Goal: Navigation & Orientation: Find specific page/section

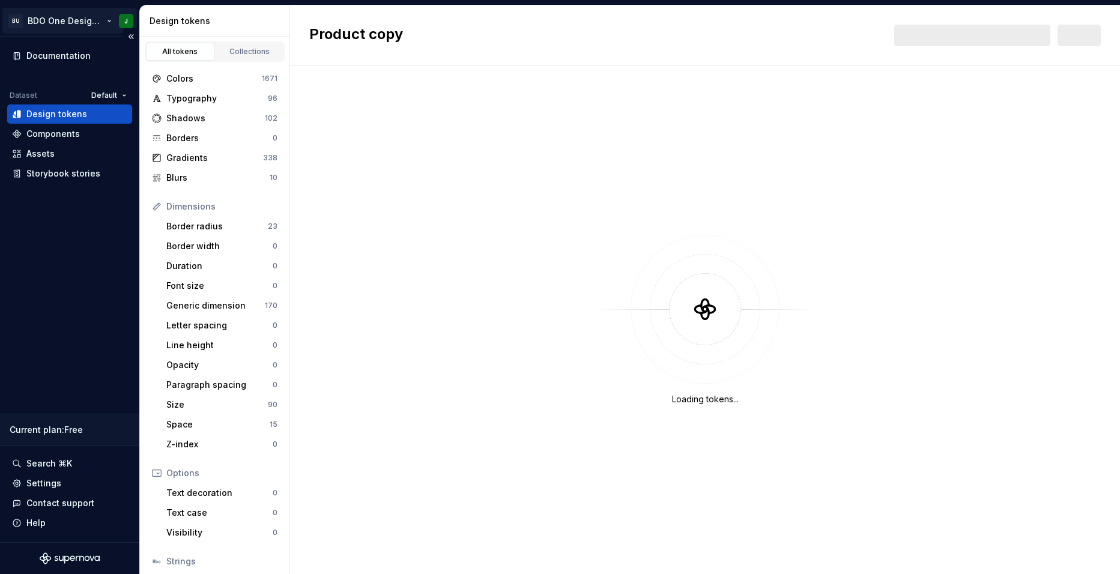
click at [106, 21] on html "BU BDO One Design System J Documentation Dataset Default Design tokens Componen…" at bounding box center [560, 287] width 1120 height 574
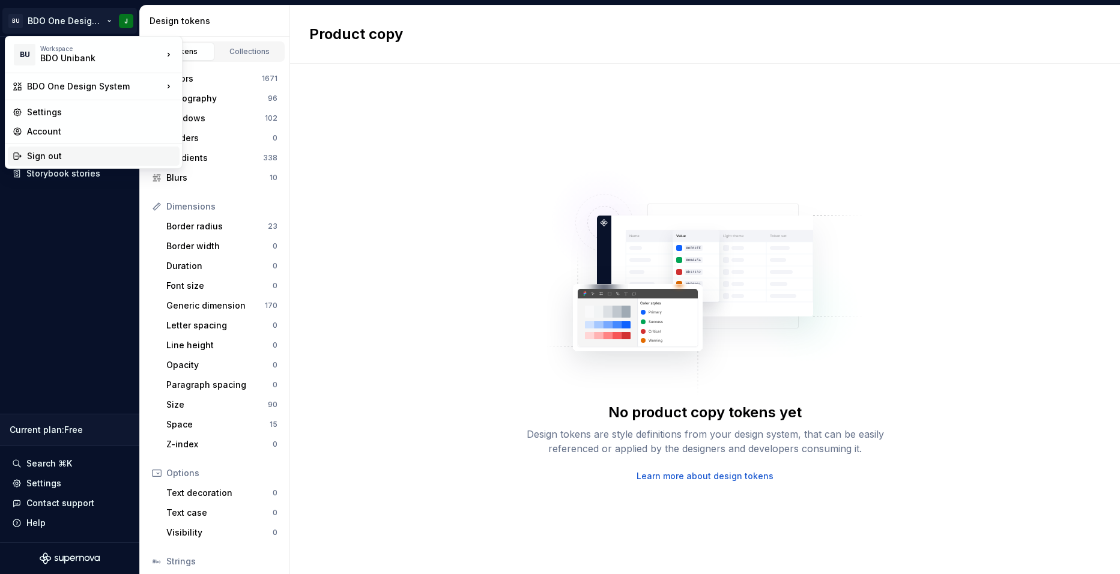
click at [75, 156] on div "Sign out" at bounding box center [101, 156] width 148 height 12
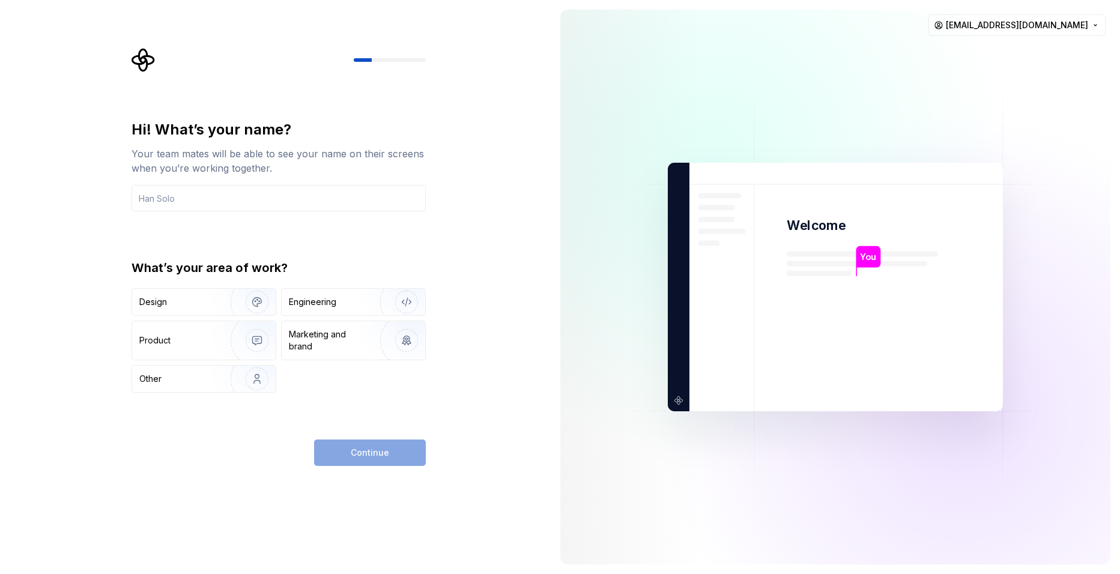
click at [521, 94] on div "Hi! What’s your name? Your team mates will be able to see your name on their sc…" at bounding box center [275, 287] width 551 height 574
click at [479, 324] on div "Hi! What’s your name? Your team mates will be able to see your name on their sc…" at bounding box center [275, 287] width 551 height 574
click at [241, 5] on div "Hi! What’s your name? Your team mates will be able to see your name on their sc…" at bounding box center [275, 287] width 551 height 574
click at [548, 285] on div "Hi! What’s your name? Your team mates will be able to see your name on their sc…" at bounding box center [275, 287] width 551 height 574
click at [512, 277] on div "Hi! What’s your name? Your team mates will be able to see your name on their sc…" at bounding box center [275, 287] width 551 height 574
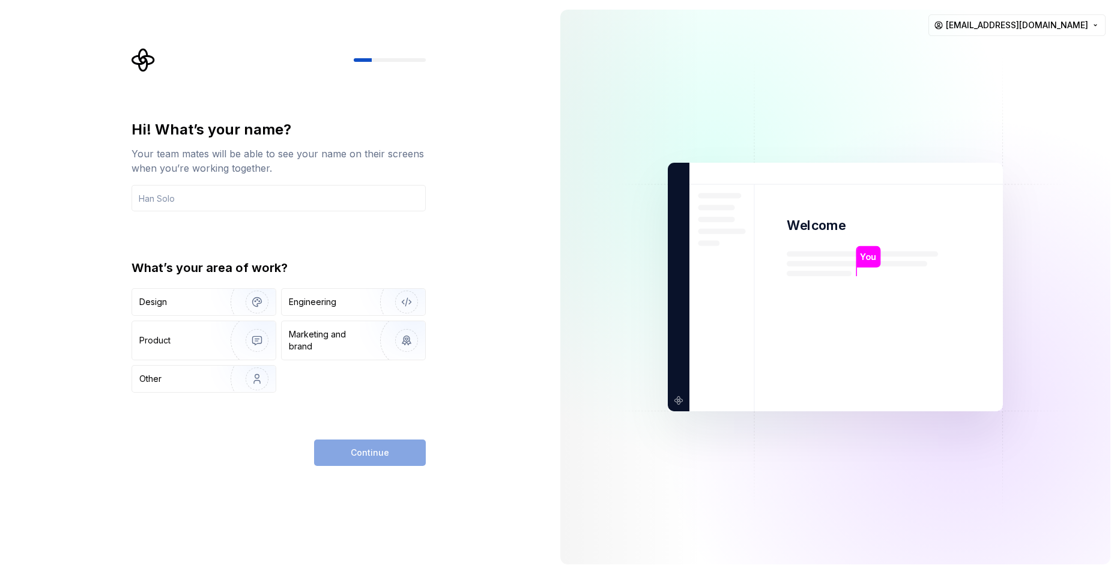
click at [527, 289] on div "Hi! What’s your name? Your team mates will be able to see your name on their sc…" at bounding box center [275, 287] width 551 height 574
click at [1116, 90] on div "You Welcome You T B +3 Thomas Brooke Jamie quatrical@gmail.com" at bounding box center [836, 287] width 570 height 574
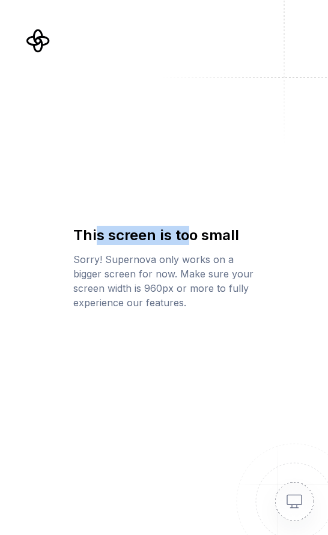
drag, startPoint x: 96, startPoint y: 232, endPoint x: 184, endPoint y: 235, distance: 87.8
click at [184, 235] on h1 "This screen is too small" at bounding box center [163, 235] width 181 height 19
drag, startPoint x: 184, startPoint y: 235, endPoint x: 160, endPoint y: 245, distance: 25.3
click at [160, 245] on div "This screen is too small Sorry! Supernova only works on a bigger screen for now…" at bounding box center [163, 268] width 181 height 84
click at [328, 198] on html "This screen is too small Sorry! Supernova only works on a bigger screen for now…" at bounding box center [164, 267] width 328 height 535
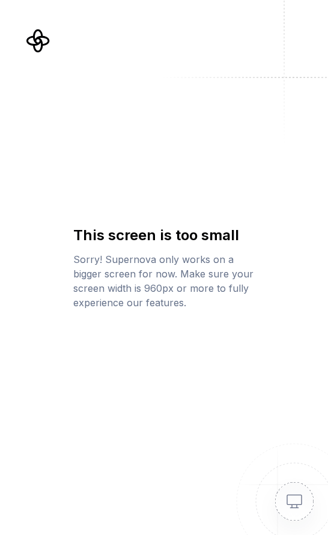
drag, startPoint x: 327, startPoint y: 198, endPoint x: 335, endPoint y: 199, distance: 7.9
click at [328, 199] on html "This screen is too small Sorry! Supernova only works on a bigger screen for now…" at bounding box center [164, 267] width 328 height 535
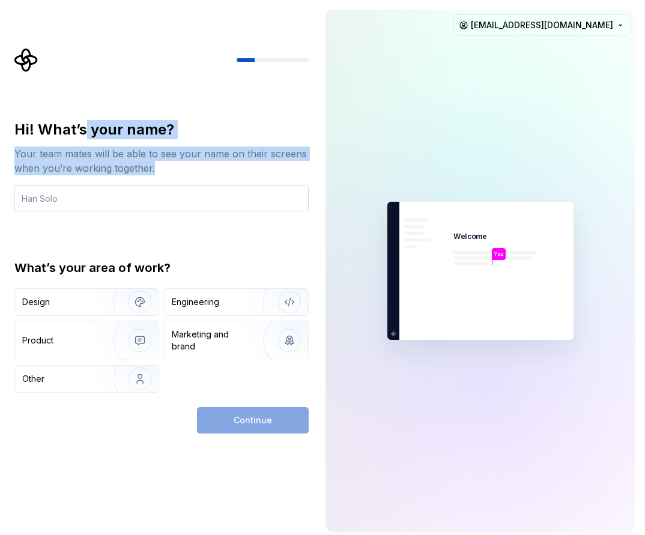
drag, startPoint x: 85, startPoint y: 114, endPoint x: 190, endPoint y: 206, distance: 140.0
click at [190, 206] on div "Hi! What’s your name? Your team mates will be able to see your name on their sc…" at bounding box center [165, 241] width 316 height 386
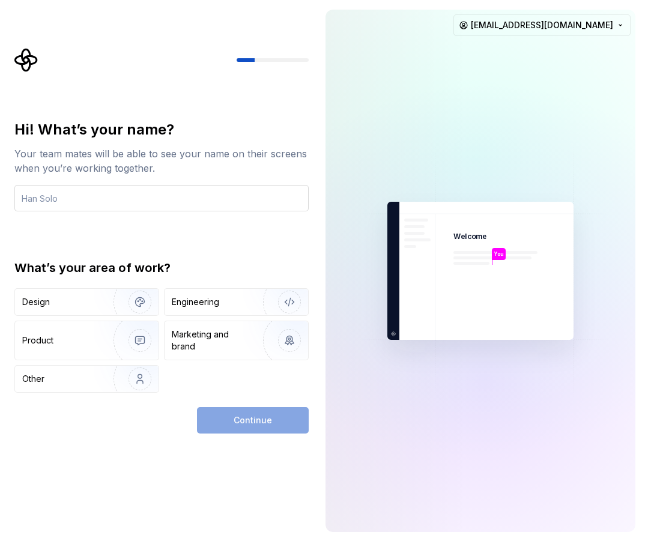
click at [177, 190] on input "text" at bounding box center [161, 198] width 294 height 26
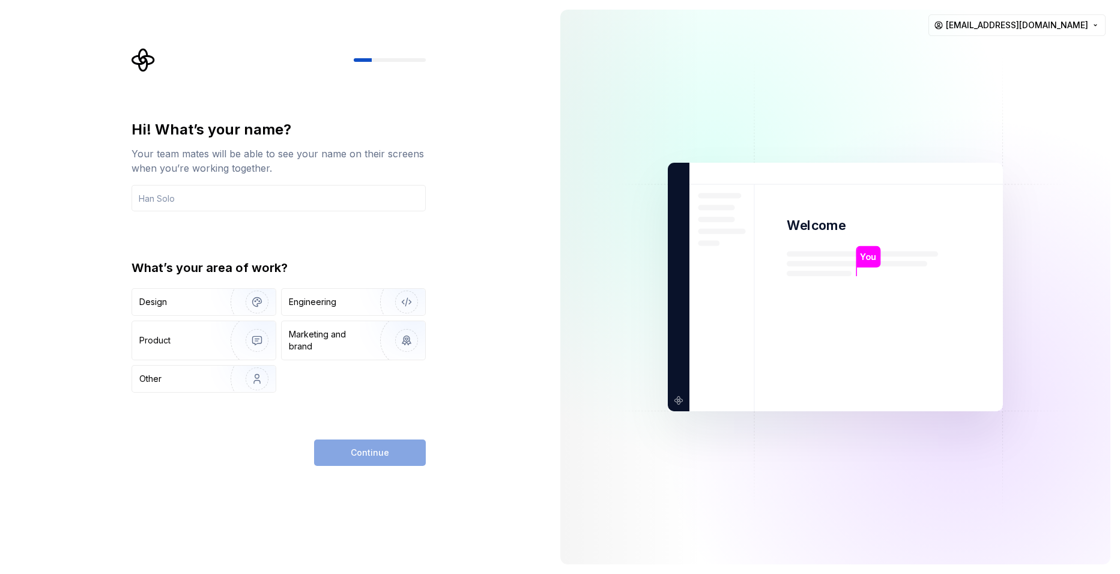
click at [79, 234] on div "Hi! What’s your name? Your team mates will be able to see your name on their sc…" at bounding box center [275, 287] width 551 height 574
click at [508, 219] on div "Hi! What’s your name? Your team mates will be able to see your name on their sc…" at bounding box center [275, 287] width 551 height 574
